Goal: Task Accomplishment & Management: Use online tool/utility

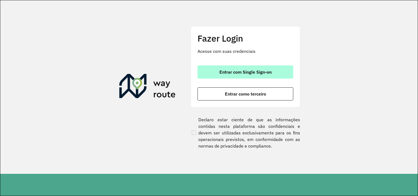
click at [249, 77] on button "Entrar com Single Sign-on" at bounding box center [245, 71] width 96 height 13
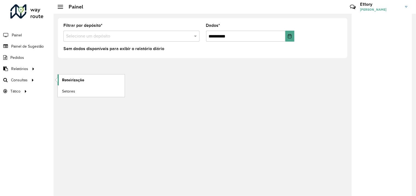
click at [65, 80] on span "Roteirização" at bounding box center [73, 80] width 22 height 6
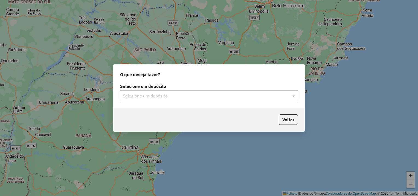
click at [173, 100] on div "Selecione um depósito" at bounding box center [209, 95] width 178 height 11
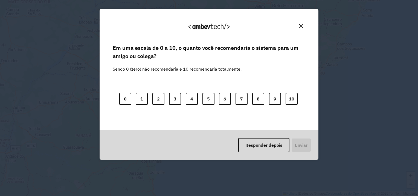
click at [314, 94] on div "Agradecemos seu feedback! Em uma escala de 0 a 10, o quanto você recomendaria o…" at bounding box center [209, 84] width 219 height 151
click at [302, 23] on button "Fechar" at bounding box center [301, 26] width 8 height 8
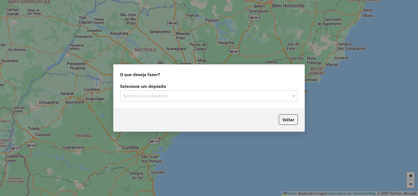
click at [159, 99] on div "Selecione um depósito" at bounding box center [209, 95] width 178 height 11
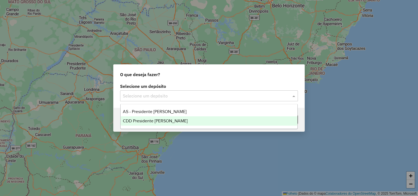
click at [167, 119] on span "CDD Presidente [PERSON_NAME]" at bounding box center [155, 120] width 65 height 5
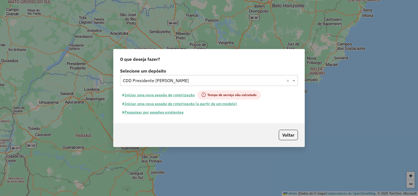
click at [166, 112] on font "Pesquisar por sessões existentes" at bounding box center [153, 112] width 59 height 5
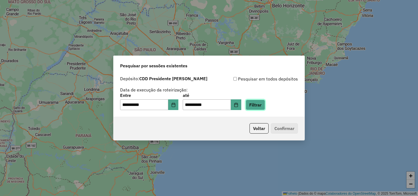
click at [257, 104] on button "Filtrar" at bounding box center [254, 105] width 19 height 10
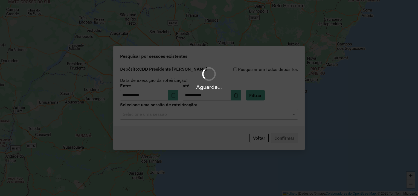
click at [170, 116] on div "Aguarde..." at bounding box center [209, 98] width 418 height 196
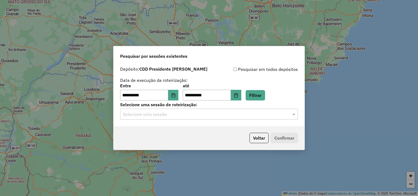
click at [169, 118] on div "Selecione uma sessão" at bounding box center [209, 114] width 178 height 11
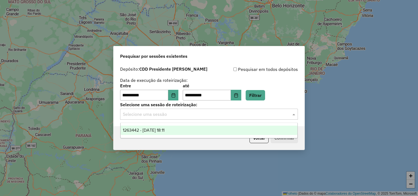
drag, startPoint x: 171, startPoint y: 131, endPoint x: 245, endPoint y: 140, distance: 74.6
click at [164, 131] on span "1263442 - 11/09/2025 18:11" at bounding box center [144, 130] width 42 height 5
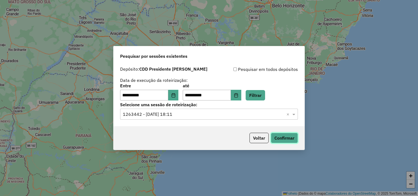
click at [277, 139] on button "Confirmar" at bounding box center [284, 138] width 27 height 10
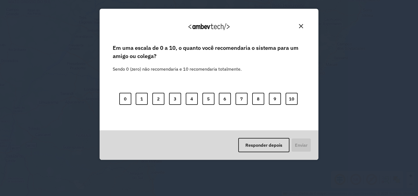
click at [300, 24] on img "Fechar" at bounding box center [301, 26] width 4 height 4
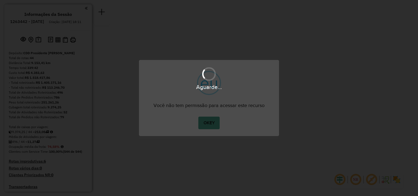
click at [284, 87] on div "Aguarde..." at bounding box center [209, 98] width 418 height 196
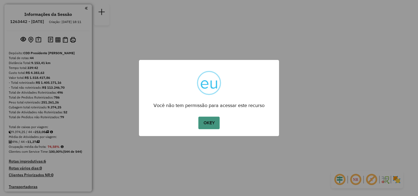
click at [211, 123] on button "OKEY" at bounding box center [208, 122] width 21 height 13
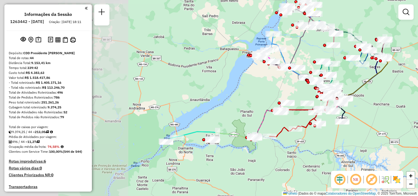
drag, startPoint x: 188, startPoint y: 154, endPoint x: 268, endPoint y: 147, distance: 80.7
click at [283, 140] on div "Janela de atendimento Grade de atendimento Capacidade Transportadoras Veículos …" at bounding box center [209, 98] width 418 height 196
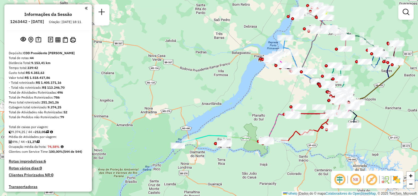
drag, startPoint x: 211, startPoint y: 165, endPoint x: 226, endPoint y: 154, distance: 19.0
click at [238, 155] on div "Janela de atendimento Grade de atendimento Capacidade Transportadoras Veículos …" at bounding box center [209, 98] width 418 height 196
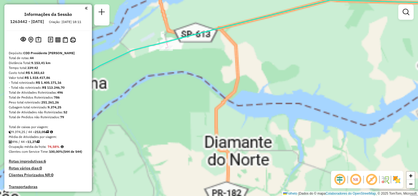
drag, startPoint x: 142, startPoint y: 140, endPoint x: 244, endPoint y: 159, distance: 103.6
click at [244, 163] on div "Janela de atendimento Grade de atendimento Capacidade Transportadoras Veículos …" at bounding box center [209, 98] width 418 height 196
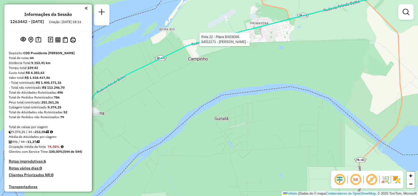
select select "**********"
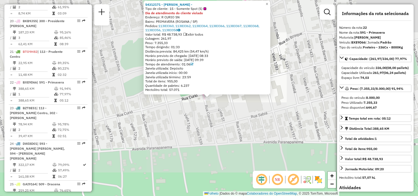
scroll to position [866, 0]
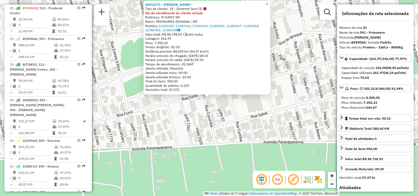
click at [268, 2] on span "×" at bounding box center [266, 4] width 2 height 5
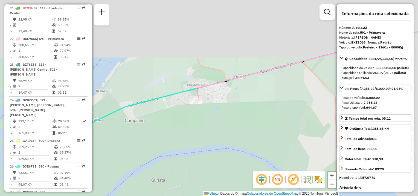
drag, startPoint x: 168, startPoint y: 136, endPoint x: 298, endPoint y: 101, distance: 134.9
click at [298, 103] on div "Janela de atendimento Grade de atendimento Capacidade Transportadoras Veículos …" at bounding box center [209, 98] width 418 height 196
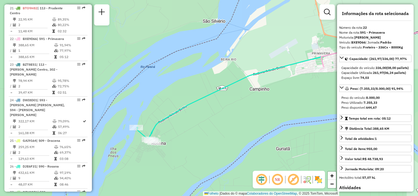
drag, startPoint x: 302, startPoint y: 110, endPoint x: 124, endPoint y: 125, distance: 178.0
click at [124, 126] on div "Janela de atendimento Grade de atendimento Capacidade Transportadoras Veículos …" at bounding box center [209, 98] width 418 height 196
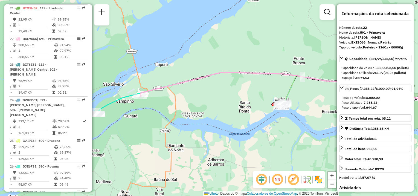
drag, startPoint x: 257, startPoint y: 118, endPoint x: 229, endPoint y: 119, distance: 28.7
click at [229, 119] on div "Janela de atendimento Grade de atendimento Capacidade Transportadoras Veículos …" at bounding box center [209, 98] width 418 height 196
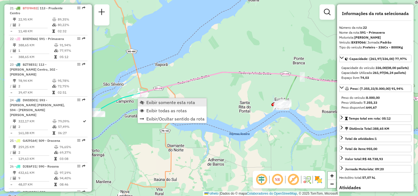
click at [161, 103] on span "Exibir somente esta rota" at bounding box center [170, 102] width 49 height 4
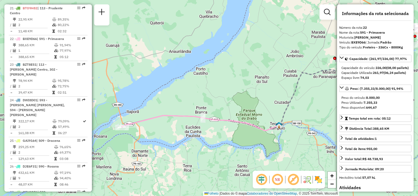
drag, startPoint x: 219, startPoint y: 108, endPoint x: 234, endPoint y: 105, distance: 15.3
click at [234, 105] on div "Janela de atendimento Grade de atendimento Capacidade Transportadoras Veículos …" at bounding box center [209, 98] width 418 height 196
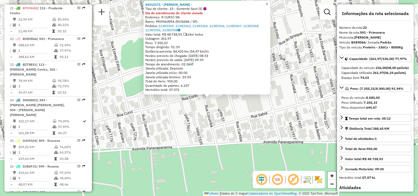
click at [268, 2] on span "×" at bounding box center [266, 4] width 2 height 5
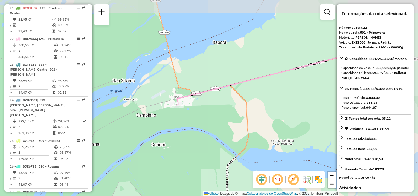
drag, startPoint x: 272, startPoint y: 144, endPoint x: 193, endPoint y: 122, distance: 81.7
click at [189, 121] on div "Janela de atendimento Grade de atendimento Capacidade Transportadoras Veículos …" at bounding box center [209, 98] width 418 height 196
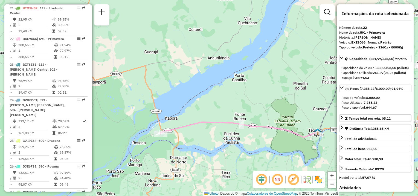
drag, startPoint x: 304, startPoint y: 134, endPoint x: 277, endPoint y: 137, distance: 27.2
click at [326, 130] on div "Janela de atendimento Grade de atendimento Capacidade Transportadoras Veículos …" at bounding box center [209, 98] width 418 height 196
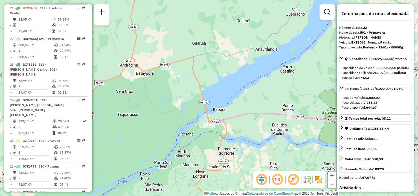
drag, startPoint x: 187, startPoint y: 154, endPoint x: 235, endPoint y: 152, distance: 47.6
click at [236, 153] on div "Janela de atendimento Grade de atendimento Capacidade Transportadoras Veículos …" at bounding box center [209, 98] width 418 height 196
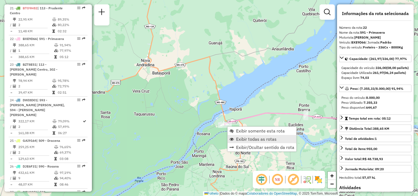
click at [242, 137] on span "Exibir todas as rotas" at bounding box center [256, 139] width 40 height 4
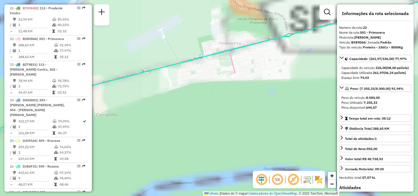
drag, startPoint x: 192, startPoint y: 138, endPoint x: 251, endPoint y: 128, distance: 60.7
click at [255, 129] on div "Janela de atendimento Grade de atendimento Capacidade Transportadoras Veículos …" at bounding box center [209, 98] width 418 height 196
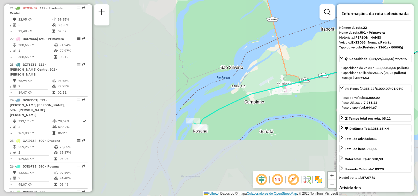
drag, startPoint x: 213, startPoint y: 140, endPoint x: 229, endPoint y: 130, distance: 18.8
click at [234, 131] on div "Janela de atendimento Grade de atendimento Capacidade Transportadoras Veículos …" at bounding box center [209, 98] width 418 height 196
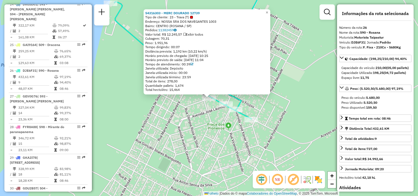
scroll to position [978, 0]
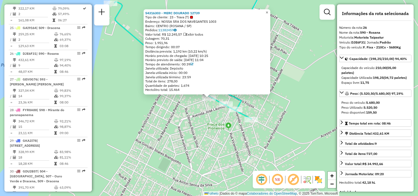
drag, startPoint x: 270, startPoint y: 11, endPoint x: 270, endPoint y: 22, distance: 10.4
click at [268, 11] on span "×" at bounding box center [266, 12] width 2 height 5
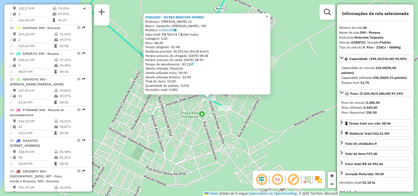
click at [268, 15] on span "×" at bounding box center [266, 16] width 2 height 5
